Goal: Task Accomplishment & Management: Manage account settings

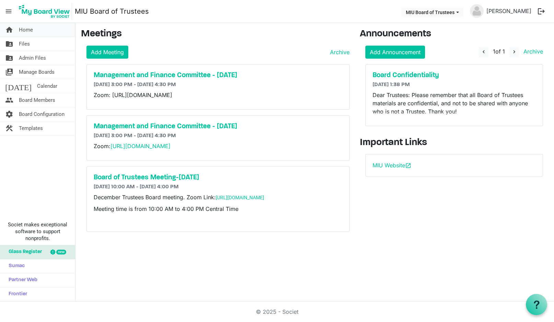
click at [24, 29] on span "Home" at bounding box center [26, 30] width 14 height 14
click at [541, 12] on button "logout" at bounding box center [542, 11] width 14 height 14
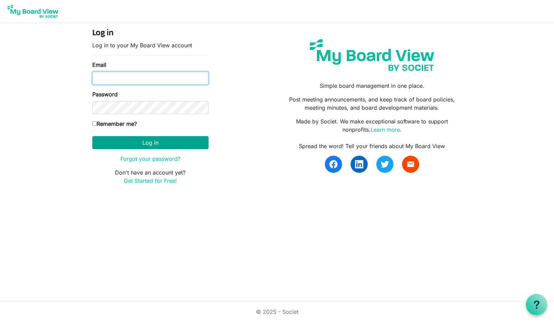
type input "boardoftrustees@miu.edu"
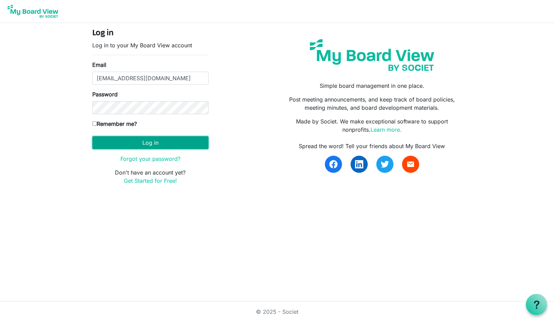
click at [139, 142] on button "Log in" at bounding box center [150, 142] width 116 height 13
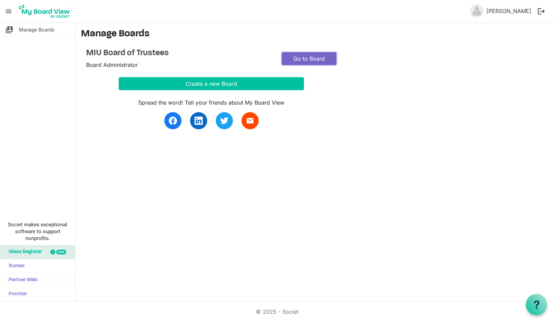
click at [303, 58] on link "Go to Board" at bounding box center [309, 58] width 55 height 13
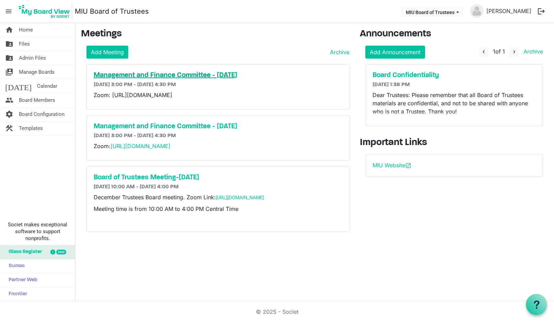
click at [157, 74] on h5 "Management and Finance Committee - October 20th" at bounding box center [218, 75] width 249 height 8
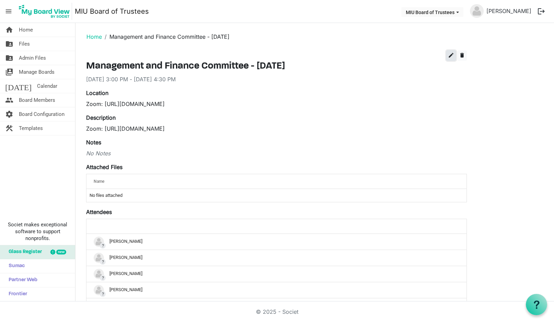
click at [450, 54] on span "edit" at bounding box center [451, 55] width 6 height 6
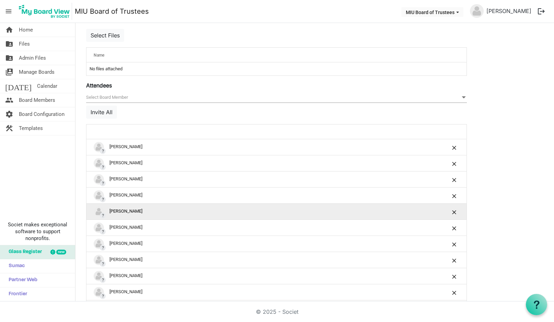
scroll to position [275, 0]
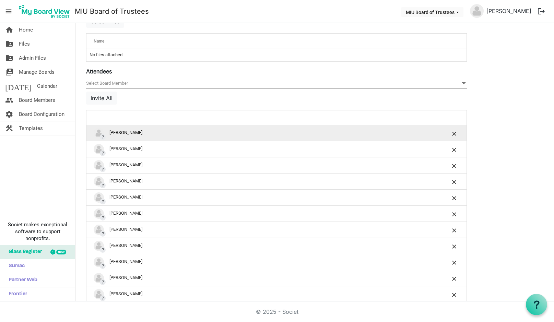
click at [126, 132] on div "? Amine Kouider" at bounding box center [255, 133] width 323 height 10
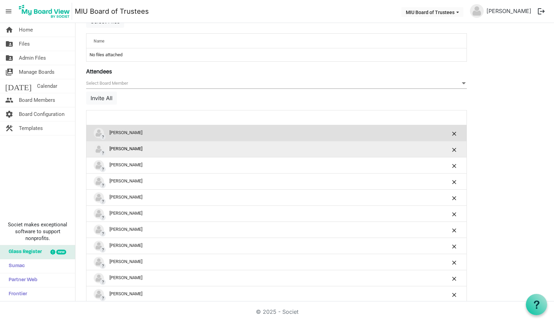
click at [128, 146] on div "? andy zhong" at bounding box center [255, 149] width 323 height 10
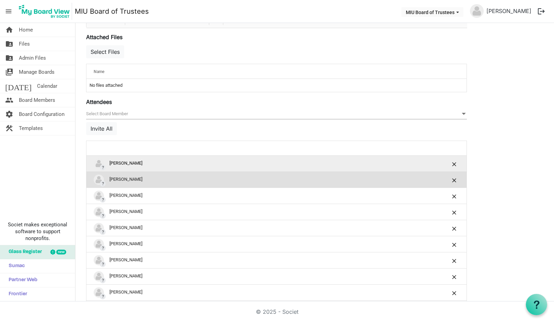
scroll to position [229, 0]
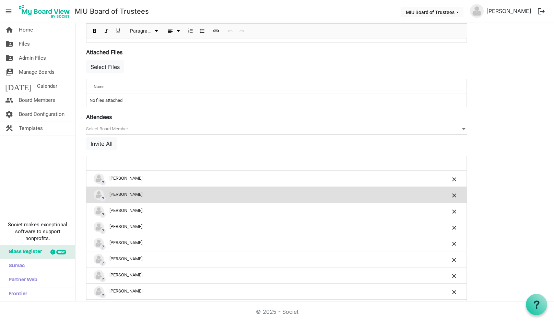
click at [125, 127] on span "null" at bounding box center [276, 129] width 381 height 11
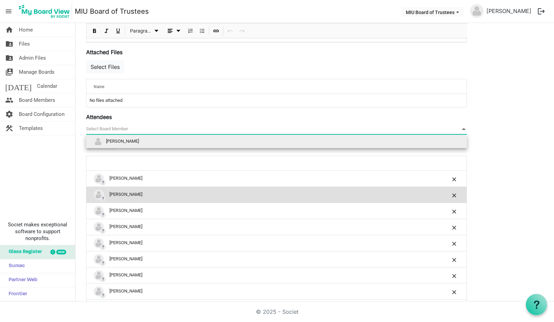
click at [118, 140] on span "[PERSON_NAME]" at bounding box center [122, 141] width 33 height 5
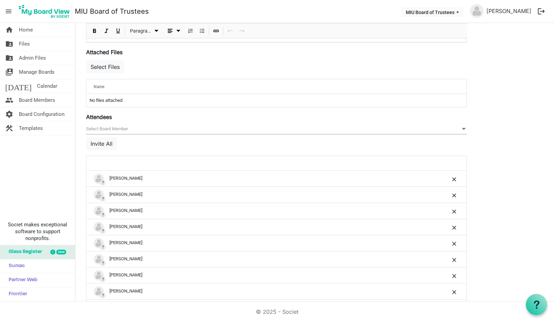
click at [160, 129] on span "null" at bounding box center [276, 129] width 381 height 11
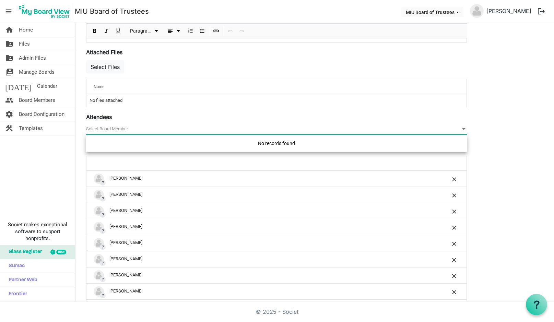
click at [160, 129] on span "null" at bounding box center [276, 129] width 381 height 11
click at [95, 126] on span "null" at bounding box center [276, 129] width 381 height 11
click at [463, 127] on span at bounding box center [464, 129] width 6 height 8
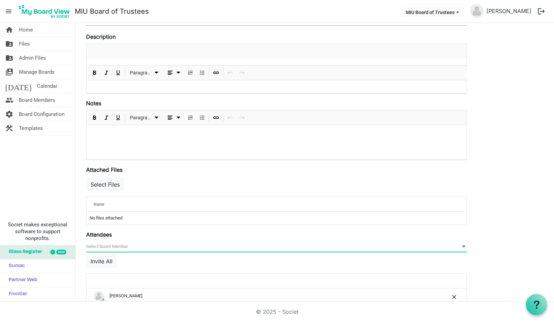
scroll to position [275, 0]
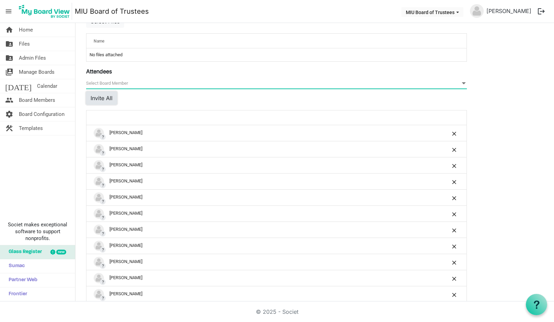
click at [104, 99] on button "Invite All" at bounding box center [101, 98] width 31 height 13
click at [100, 95] on button "Invite All" at bounding box center [101, 98] width 31 height 13
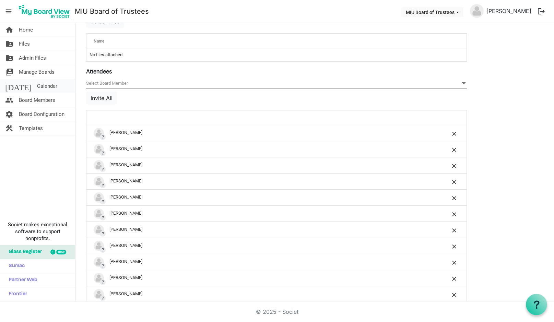
click at [37, 86] on span "Calendar" at bounding box center [47, 86] width 20 height 14
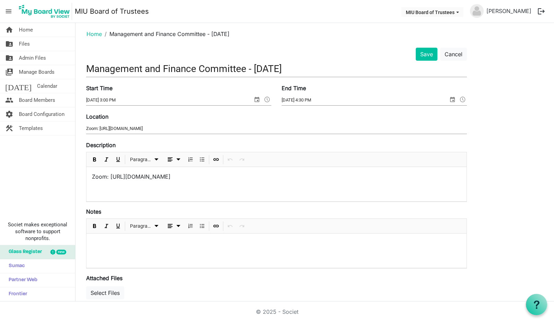
scroll to position [0, 0]
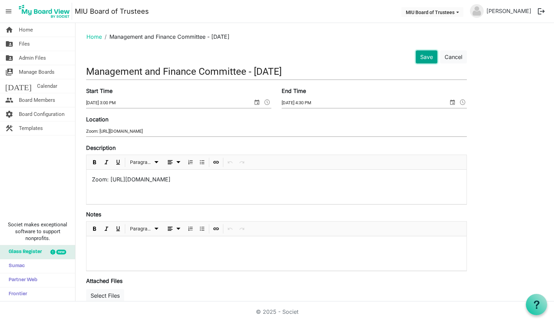
click at [426, 55] on button "Save" at bounding box center [427, 56] width 22 height 13
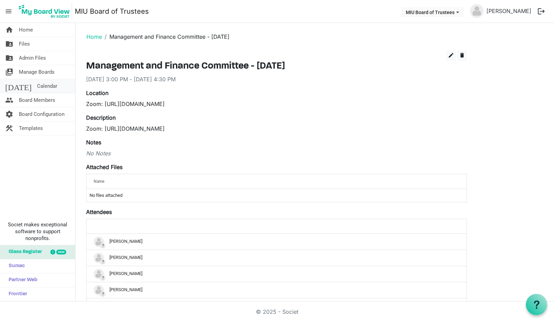
click at [37, 88] on span "Calendar" at bounding box center [47, 86] width 20 height 14
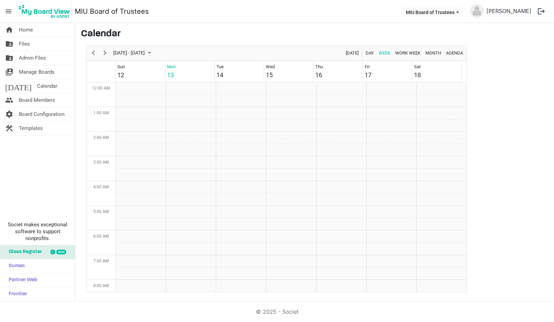
scroll to position [222, 0]
click at [435, 52] on span "Month" at bounding box center [433, 53] width 17 height 9
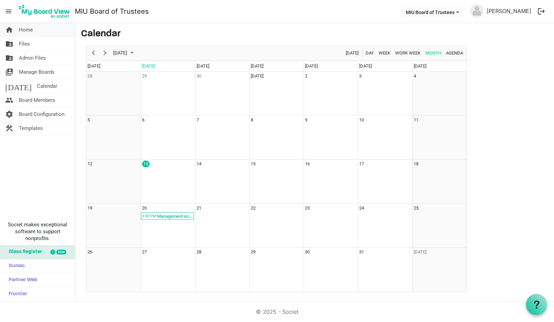
click at [24, 30] on span "Home" at bounding box center [26, 30] width 14 height 14
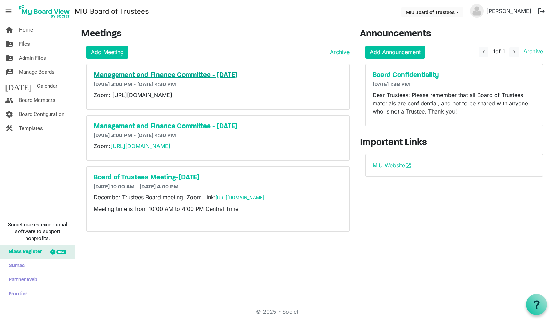
click at [131, 76] on h5 "Management and Finance Committee - [DATE]" at bounding box center [218, 75] width 249 height 8
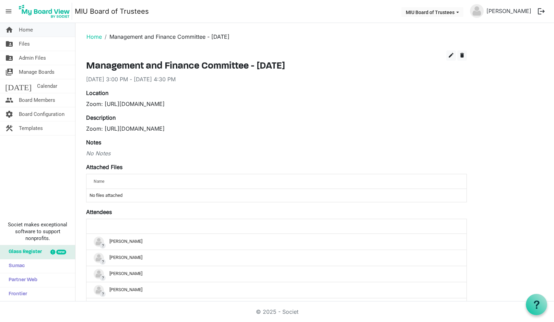
click at [29, 30] on span "Home" at bounding box center [26, 30] width 14 height 14
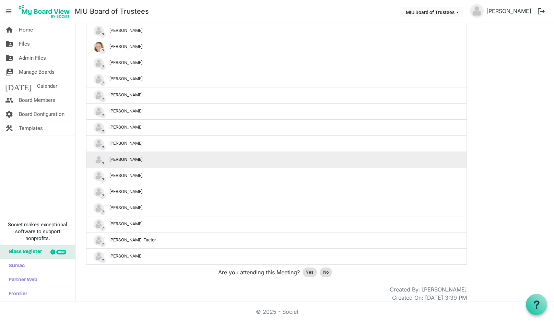
scroll to position [766, 0]
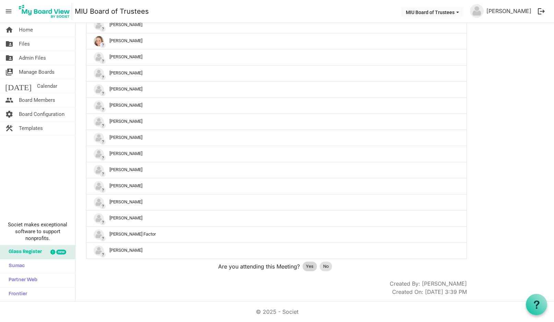
click at [308, 266] on span "Yes" at bounding box center [310, 266] width 8 height 7
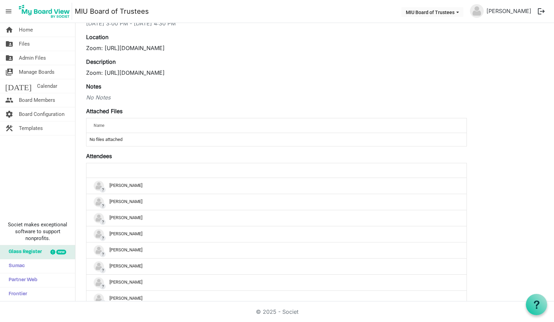
scroll to position [0, 0]
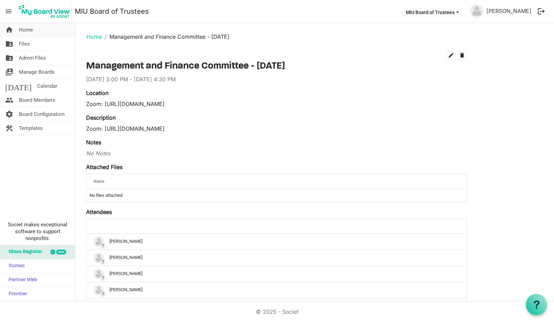
click at [29, 31] on span "Home" at bounding box center [26, 30] width 14 height 14
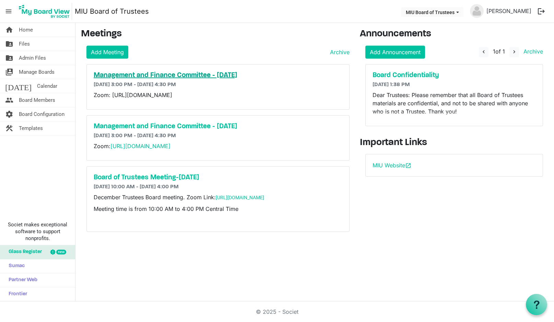
click at [110, 77] on h5 "Management and Finance Committee - [DATE]" at bounding box center [218, 75] width 249 height 8
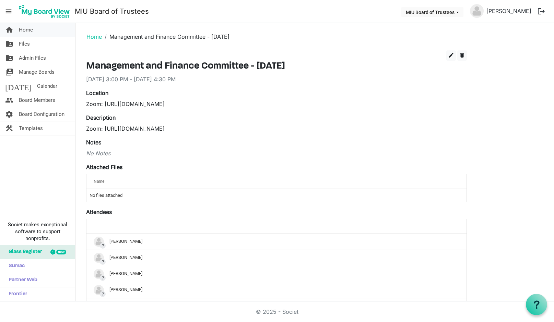
click at [22, 30] on span "Home" at bounding box center [26, 30] width 14 height 14
